Goal: Navigation & Orientation: Find specific page/section

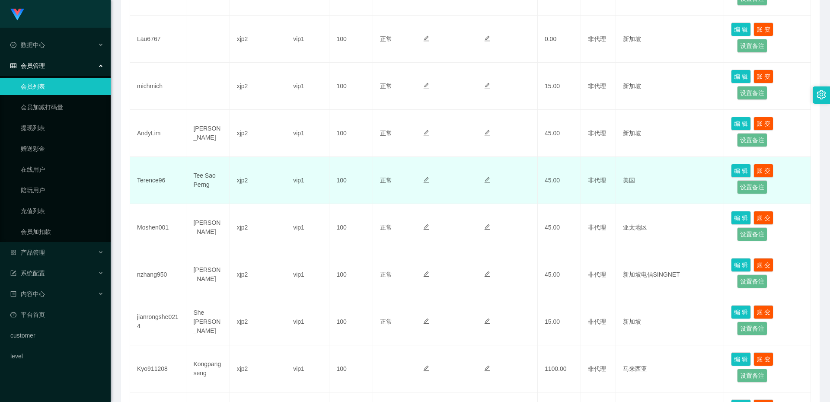
scroll to position [365, 0]
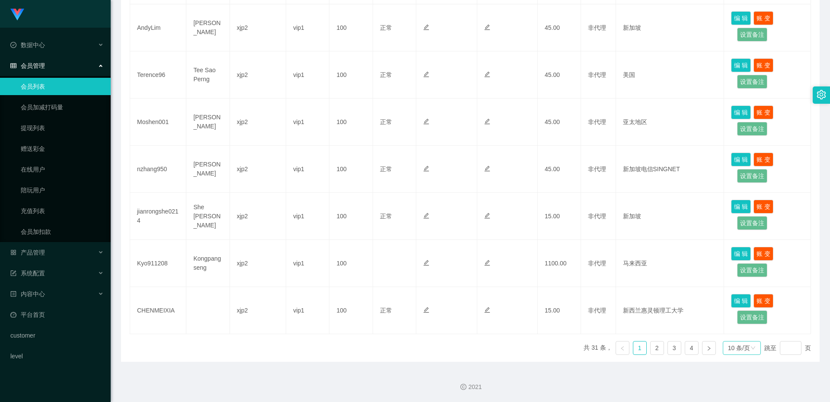
click at [733, 349] on div "10 条/页" at bounding box center [739, 348] width 22 height 13
click at [739, 319] on li "50 条/页" at bounding box center [736, 319] width 38 height 14
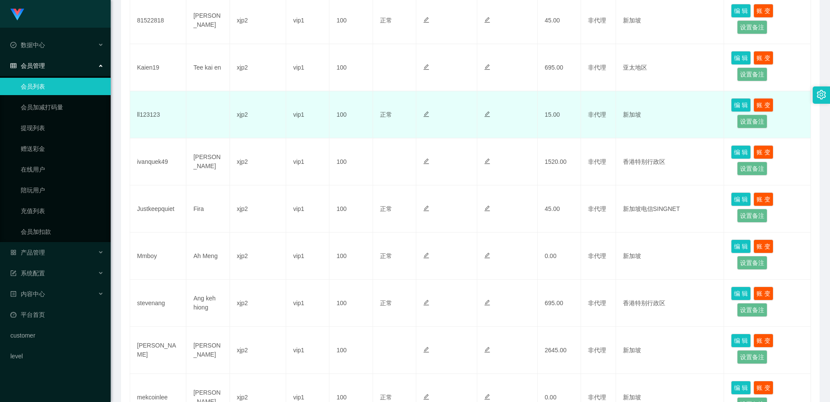
scroll to position [706, 0]
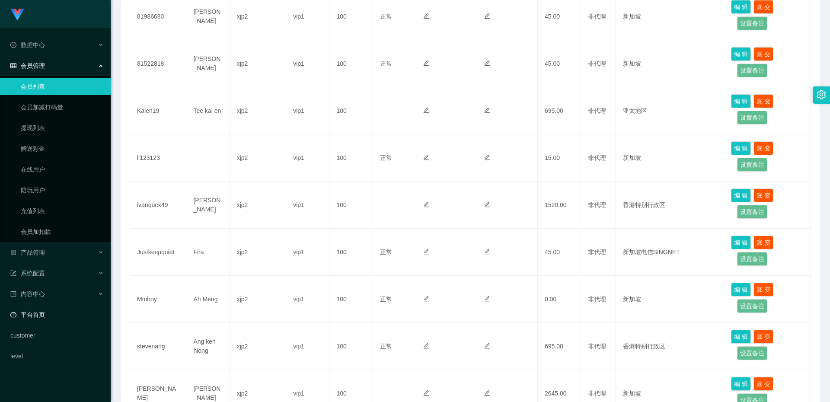
click at [29, 316] on link "平台首页" at bounding box center [56, 314] width 93 height 17
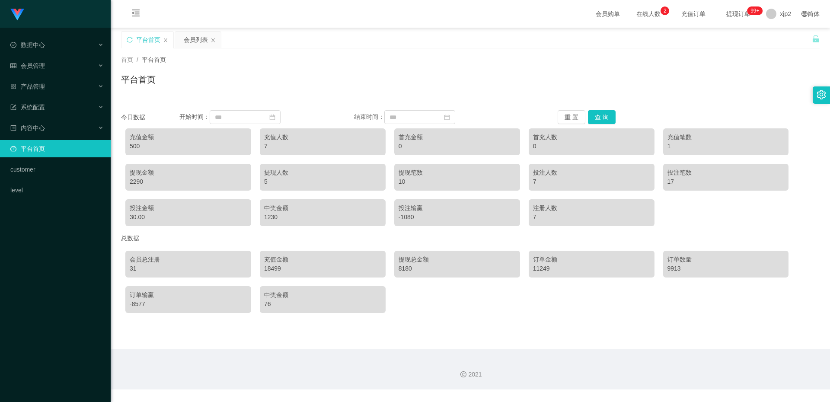
click at [59, 268] on div "Shopee工作台代理端 数据中心 会员管理 会员列表 会员加减打码量 提现列表 赠送彩金 在线用户 陪玩用户 充值列表 会员加扣款 产品管理 系统配置 内容…" at bounding box center [55, 201] width 111 height 402
click at [66, 265] on div "Shopee工作台代理端 数据中心 会员管理 会员列表 会员加减打码量 提现列表 赠送彩金 在线用户 陪玩用户 充值列表 会员加扣款 产品管理 系统配置 内容…" at bounding box center [55, 201] width 111 height 402
click at [49, 261] on div "Shopee工作台代理端 数据中心 会员管理 会员列表 会员加减打码量 提现列表 赠送彩金 在线用户 陪玩用户 充值列表 会员加扣款 产品管理 系统配置 内容…" at bounding box center [55, 201] width 111 height 402
click at [52, 257] on div "Shopee工作台代理端 数据中心 会员管理 会员列表 会员加减打码量 提现列表 赠送彩金 在线用户 陪玩用户 充值列表 会员加扣款 产品管理 系统配置 内容…" at bounding box center [55, 201] width 111 height 402
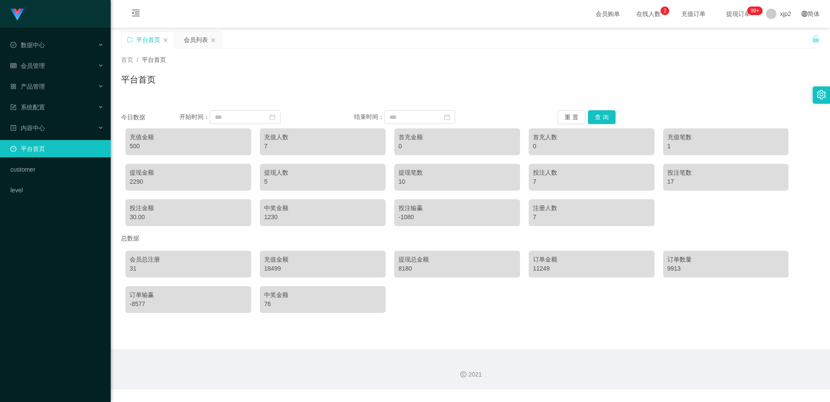
click at [52, 257] on div "Shopee工作台代理端 数据中心 会员管理 会员列表 会员加减打码量 提现列表 赠送彩金 在线用户 陪玩用户 充值列表 会员加扣款 产品管理 系统配置 内容…" at bounding box center [55, 201] width 111 height 402
